Goal: Check status

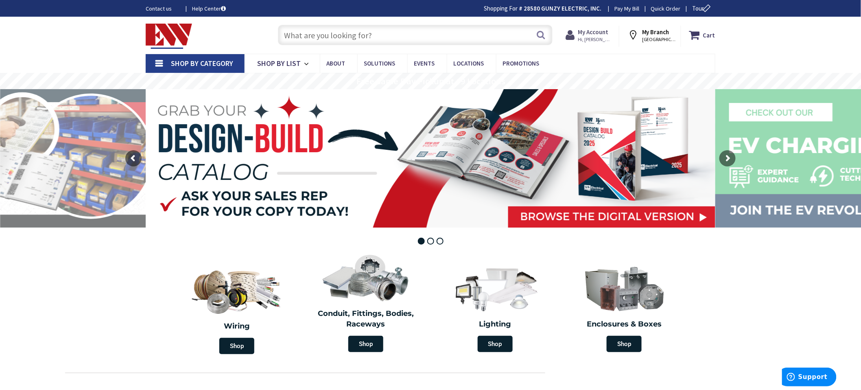
click at [599, 36] on span "Hi, [PERSON_NAME]" at bounding box center [595, 39] width 35 height 7
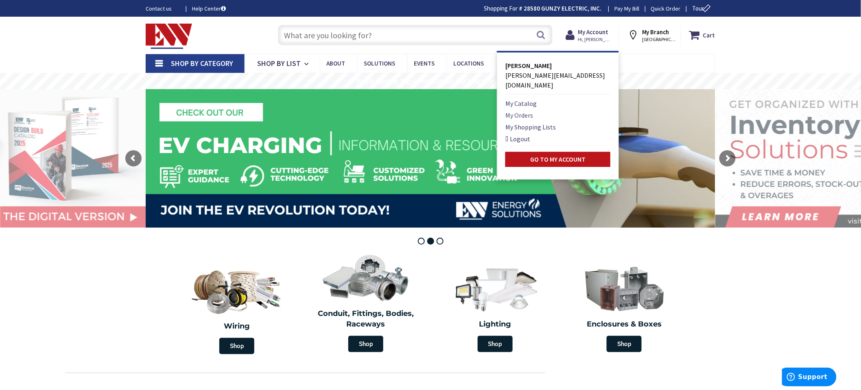
click at [526, 110] on link "My Orders" at bounding box center [519, 115] width 28 height 10
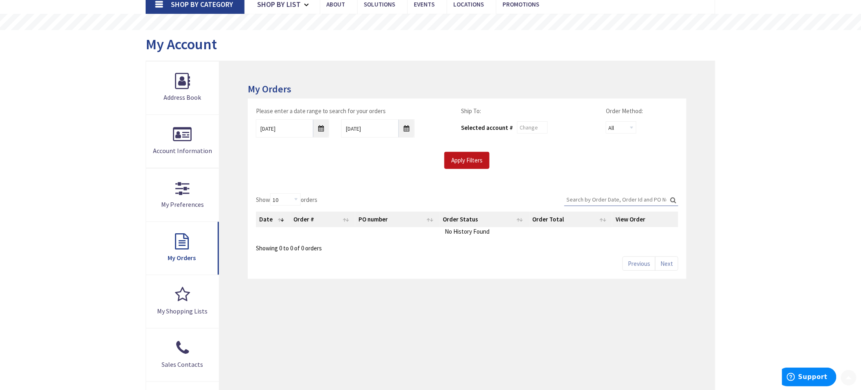
scroll to position [90, 0]
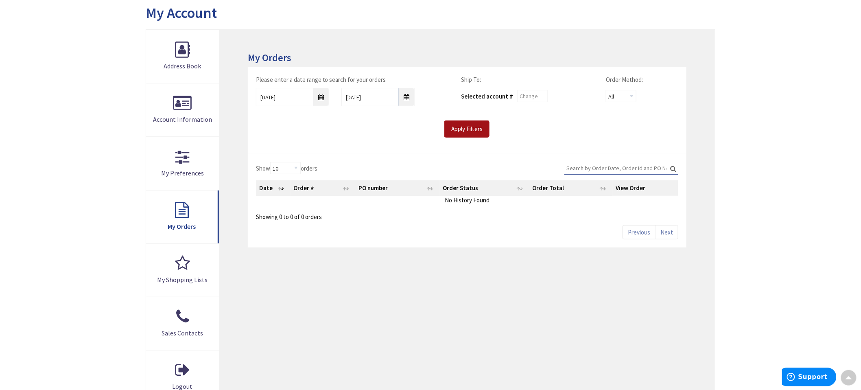
click at [456, 128] on input "Apply Filters" at bounding box center [466, 128] width 45 height 17
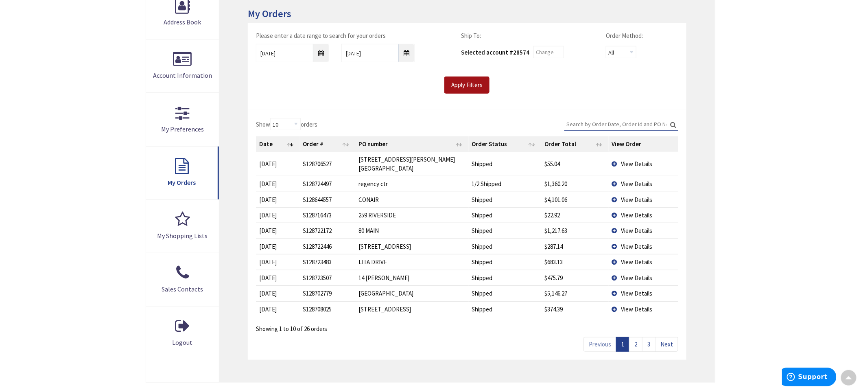
scroll to position [136, 0]
click at [613, 269] on td "View Details" at bounding box center [644, 276] width 70 height 15
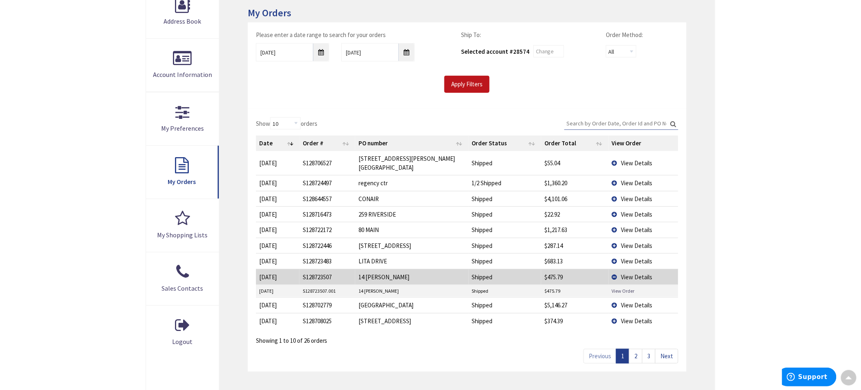
click at [619, 287] on link "View Order" at bounding box center [623, 290] width 23 height 7
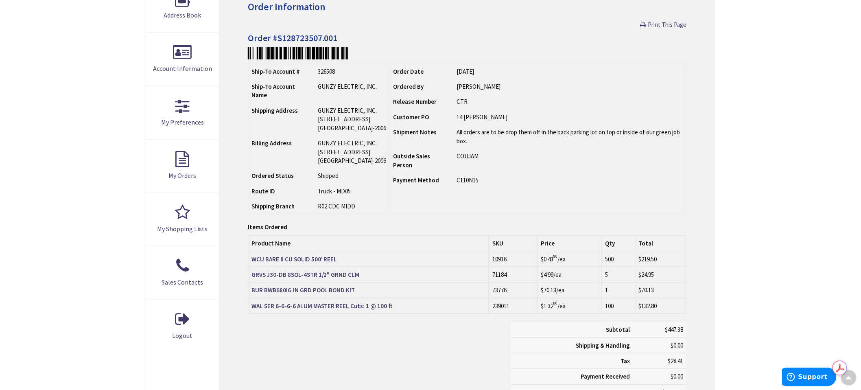
scroll to position [91, 0]
